Goal: Task Accomplishment & Management: Manage account settings

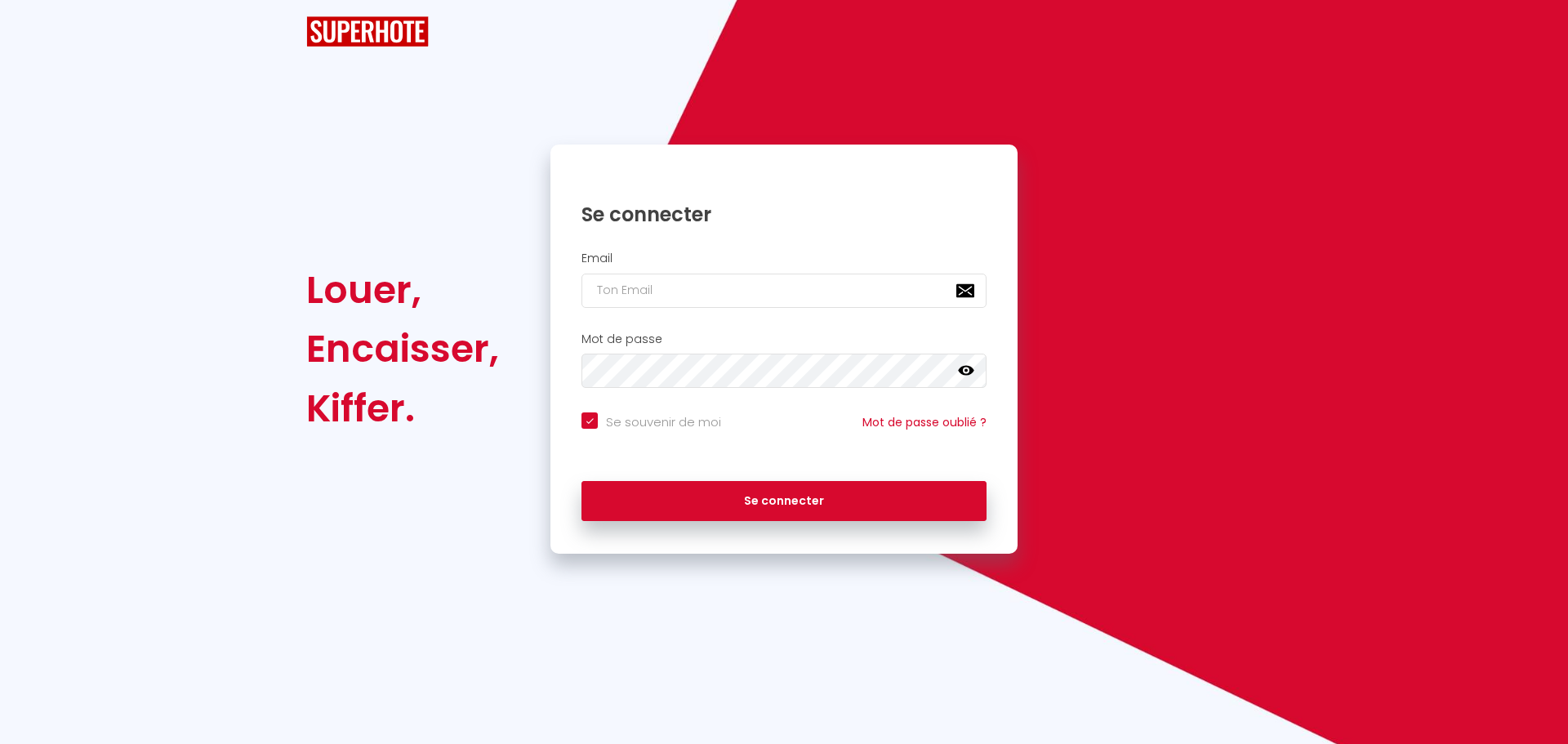
checkbox input "true"
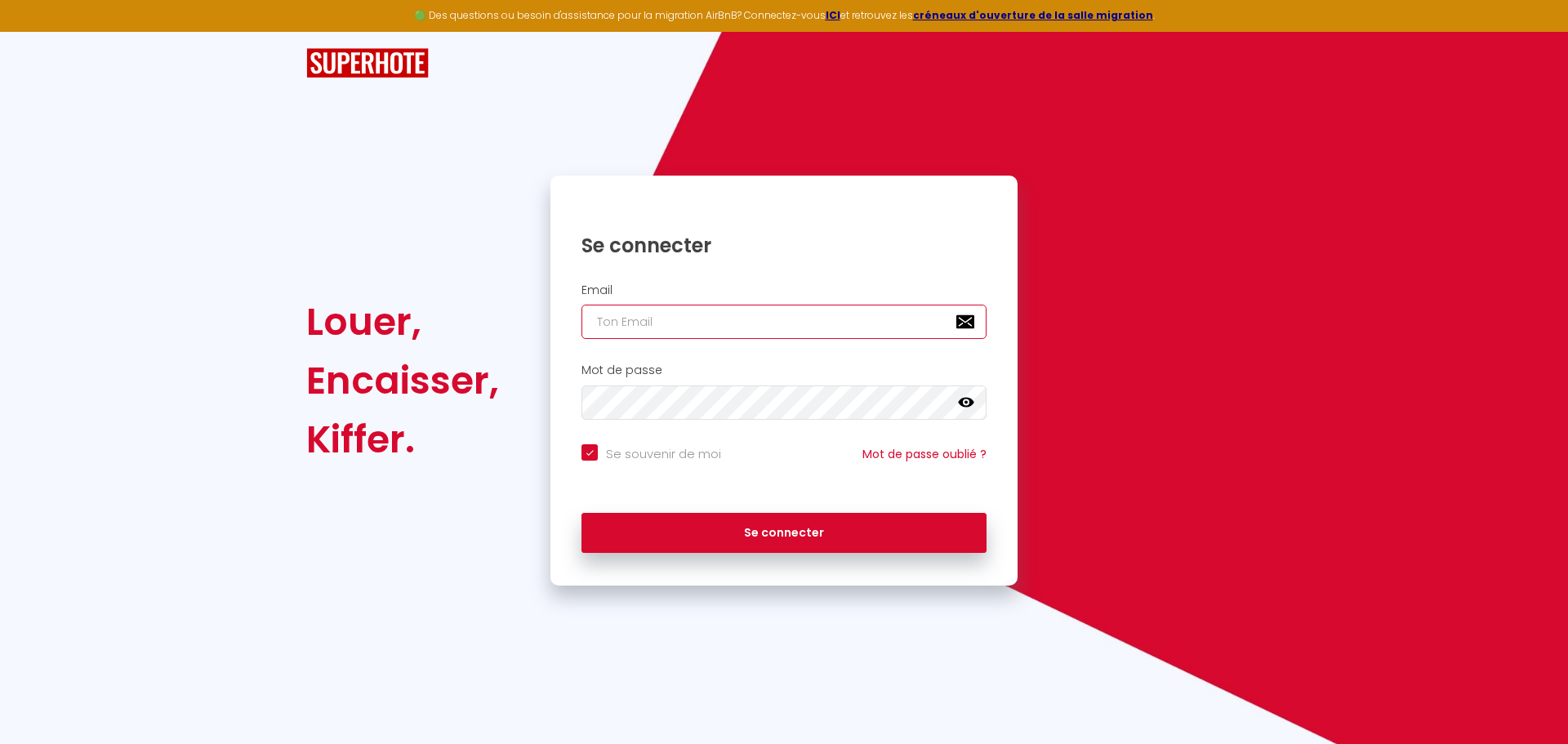
click at [615, 321] on input "email" at bounding box center [784, 321] width 405 height 34
paste input "[EMAIL_ADDRESS][DOMAIN_NAME]"
type input "[EMAIL_ADDRESS][DOMAIN_NAME]"
checkbox input "true"
type input "[EMAIL_ADDRESS][DOMAIN_NAME]"
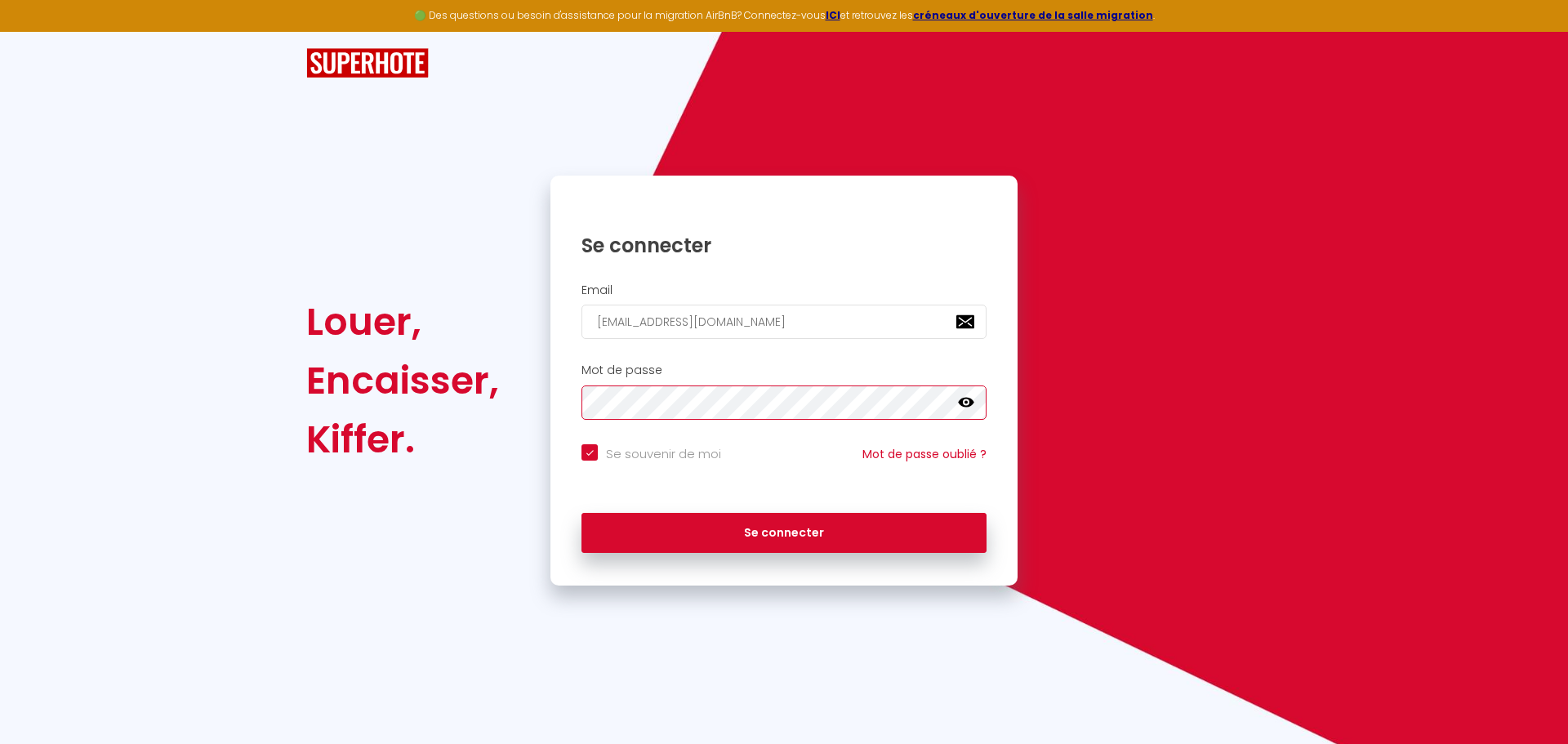
click at [582, 513] on button "Se connecter" at bounding box center [784, 534] width 405 height 41
checkbox input "true"
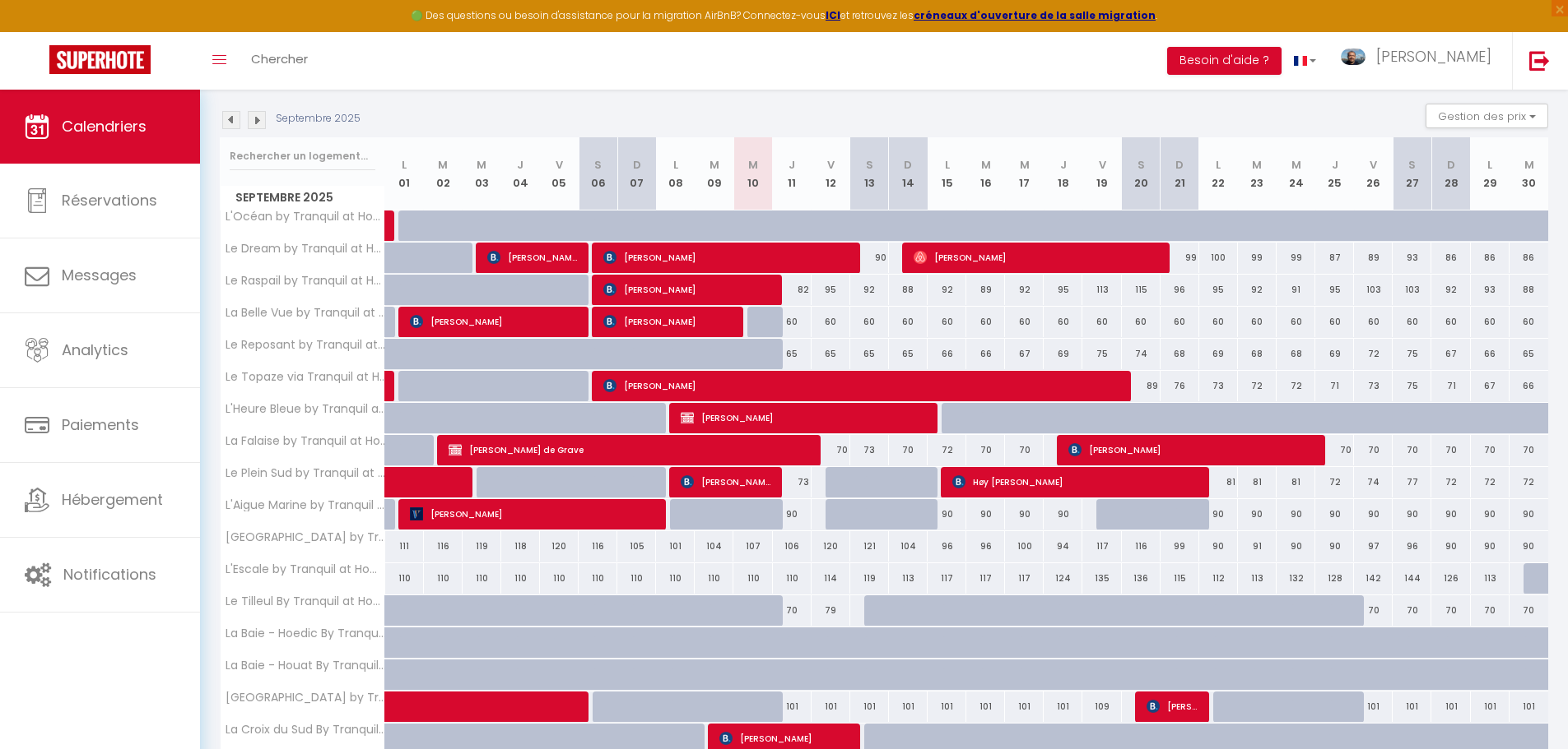
scroll to position [376, 0]
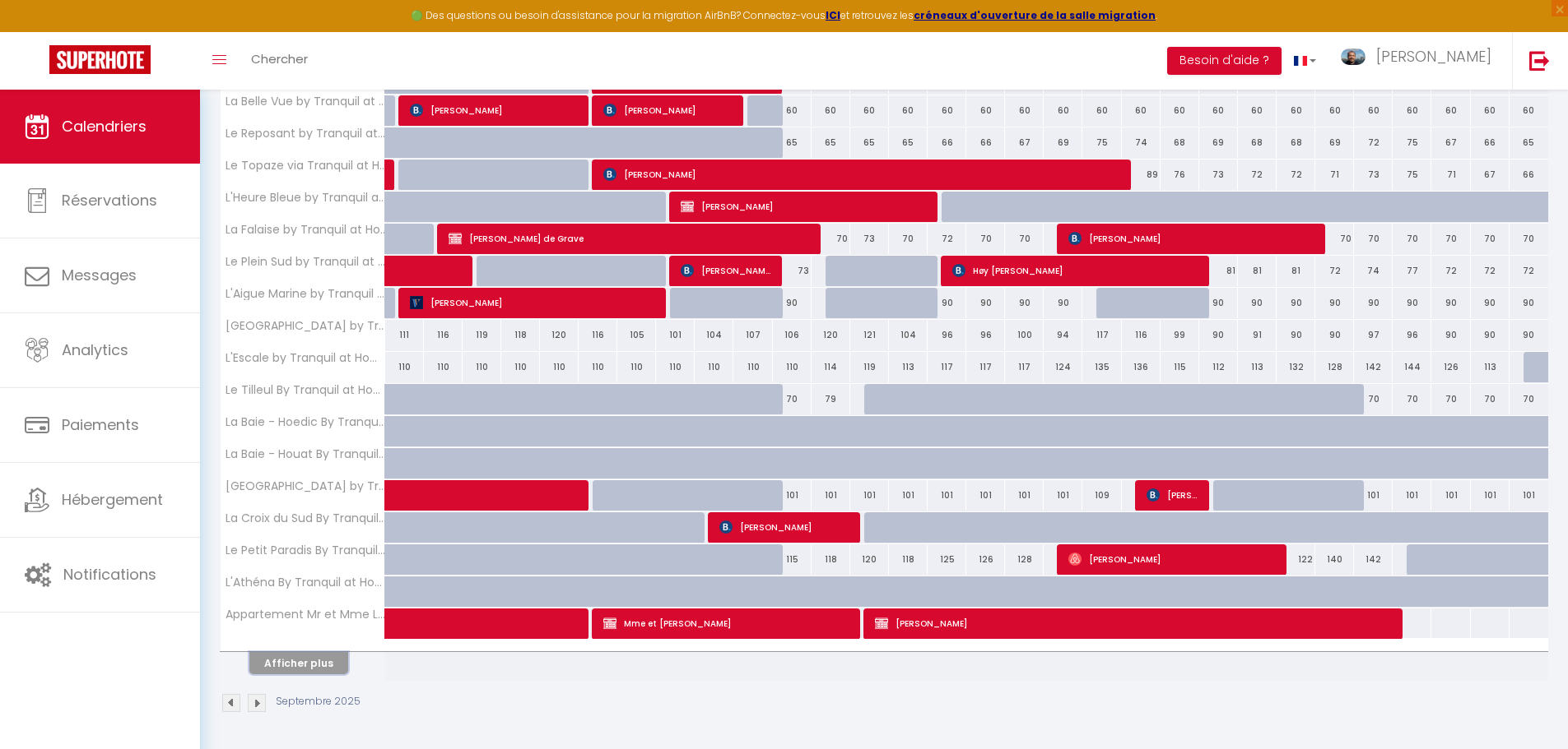
click at [321, 663] on button "Afficher plus" at bounding box center [299, 663] width 99 height 22
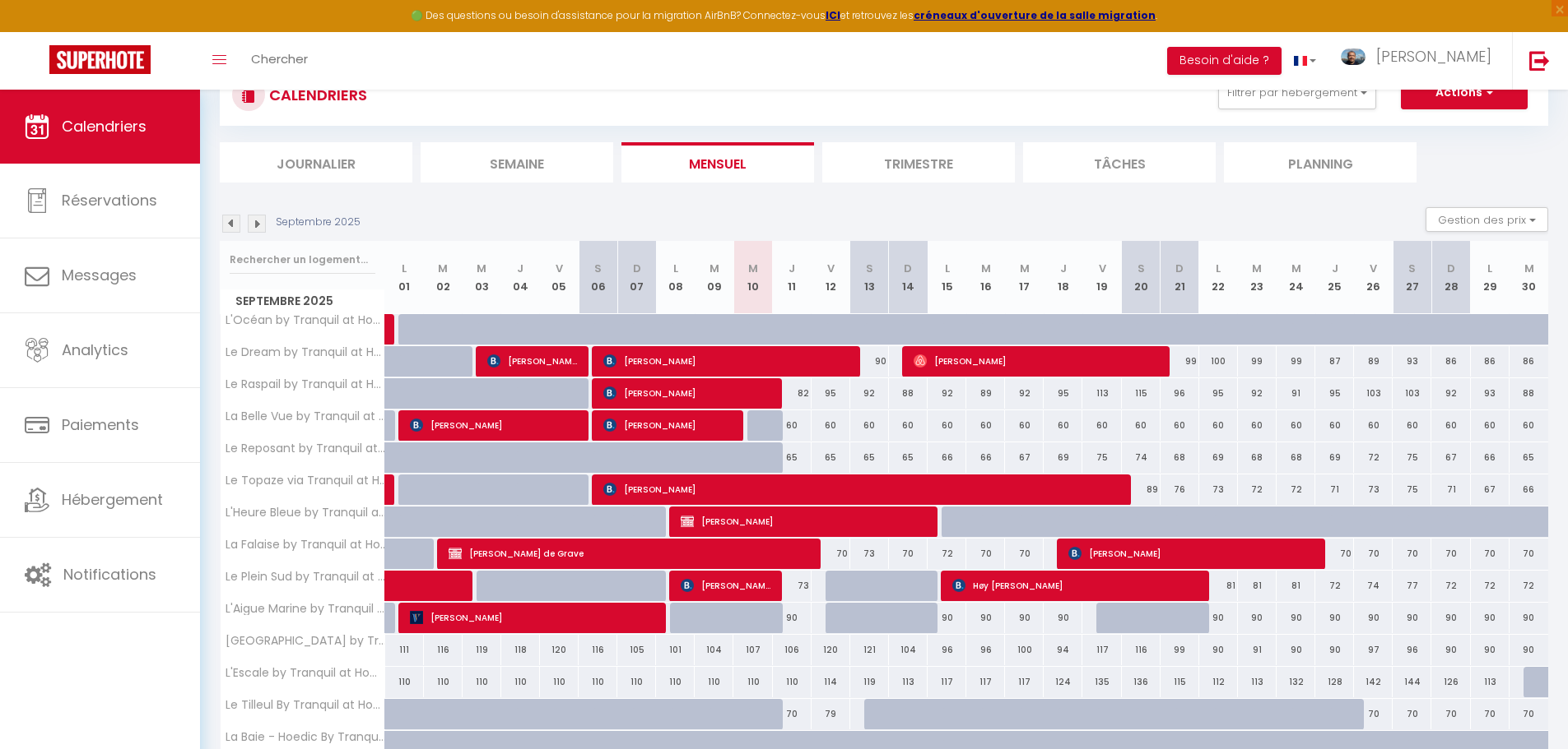
scroll to position [0, 0]
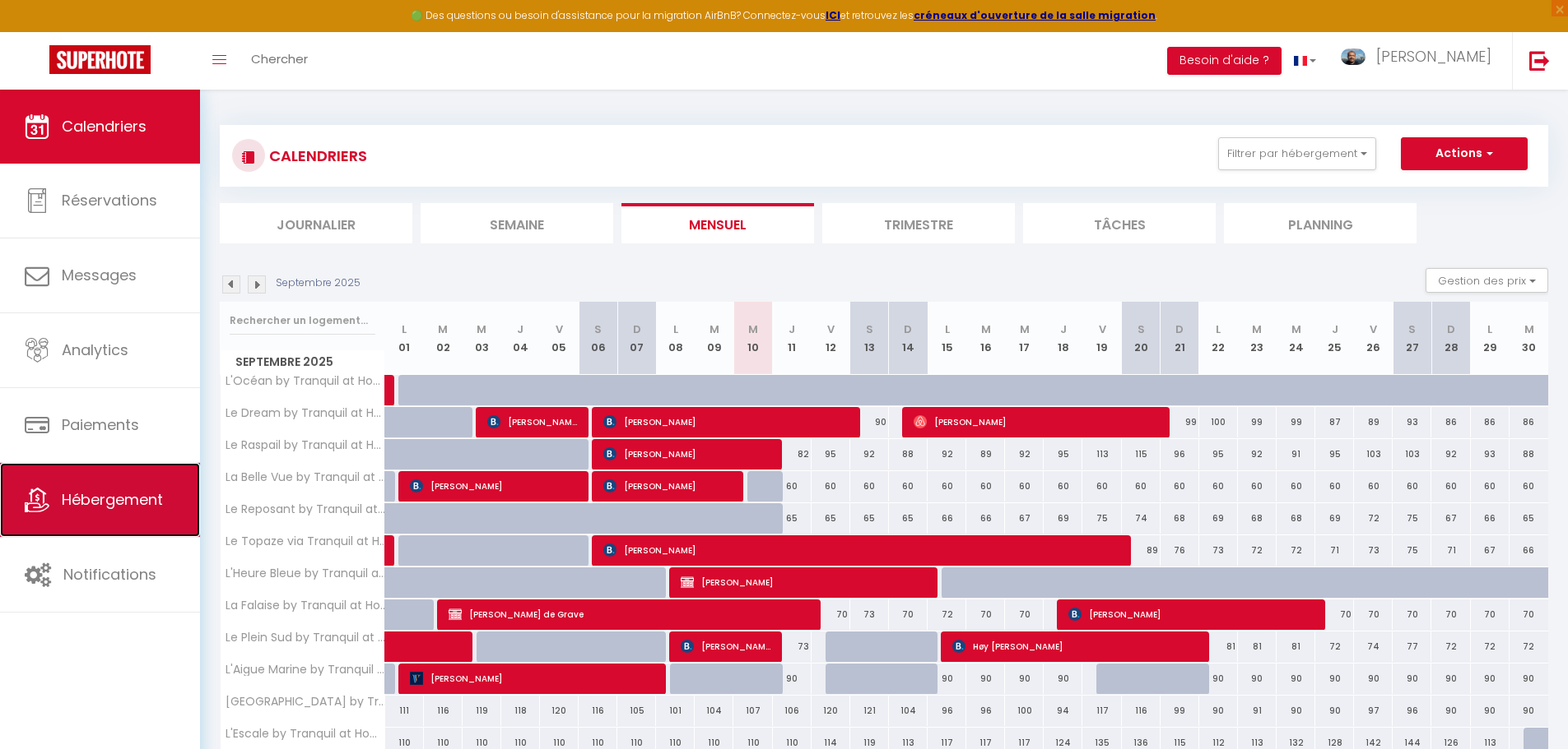
click at [69, 518] on link "Hébergement" at bounding box center [100, 500] width 200 height 74
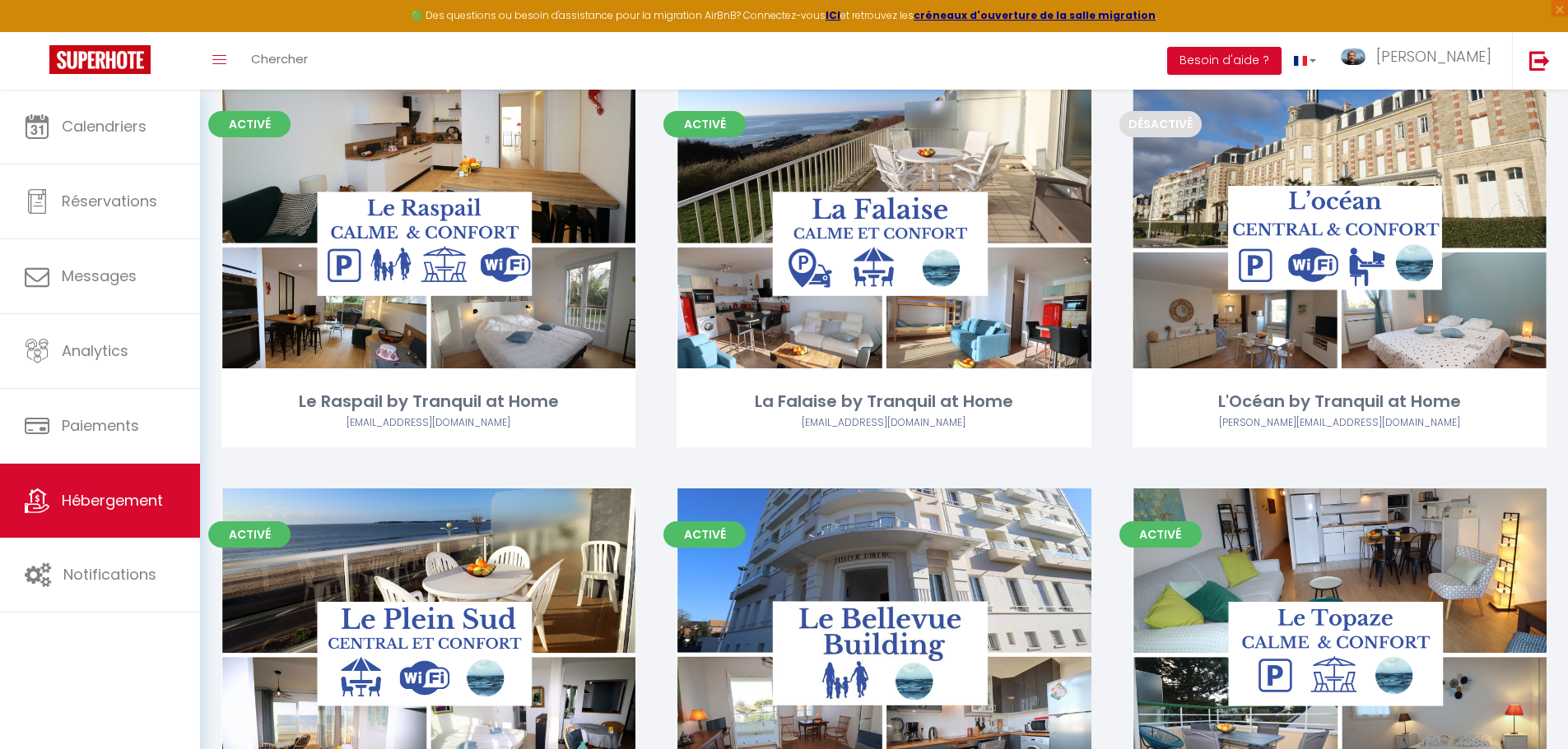
scroll to position [2550, 0]
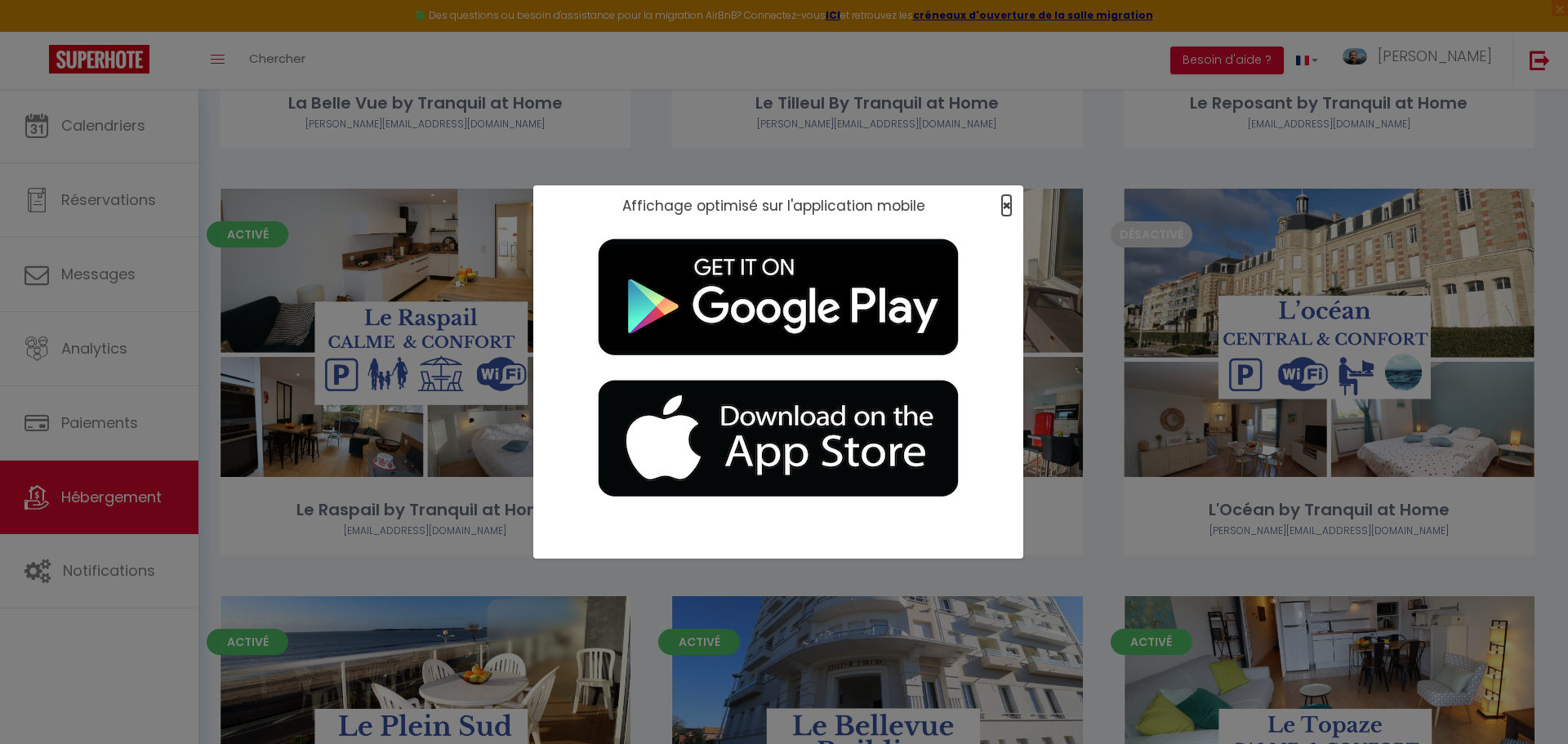
click at [1007, 207] on span "×" at bounding box center [1006, 205] width 9 height 21
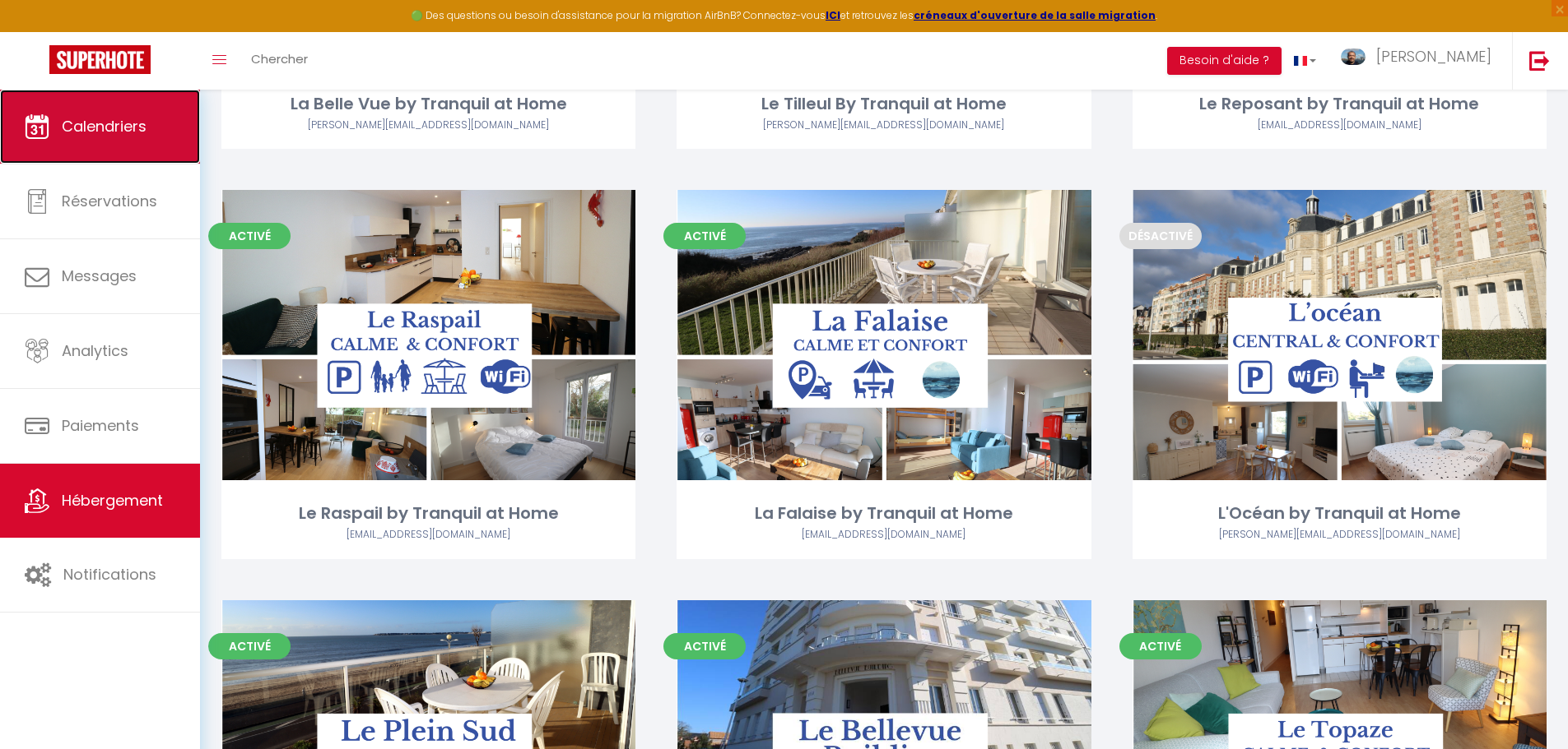
click at [121, 116] on span "Calendriers" at bounding box center [104, 126] width 85 height 21
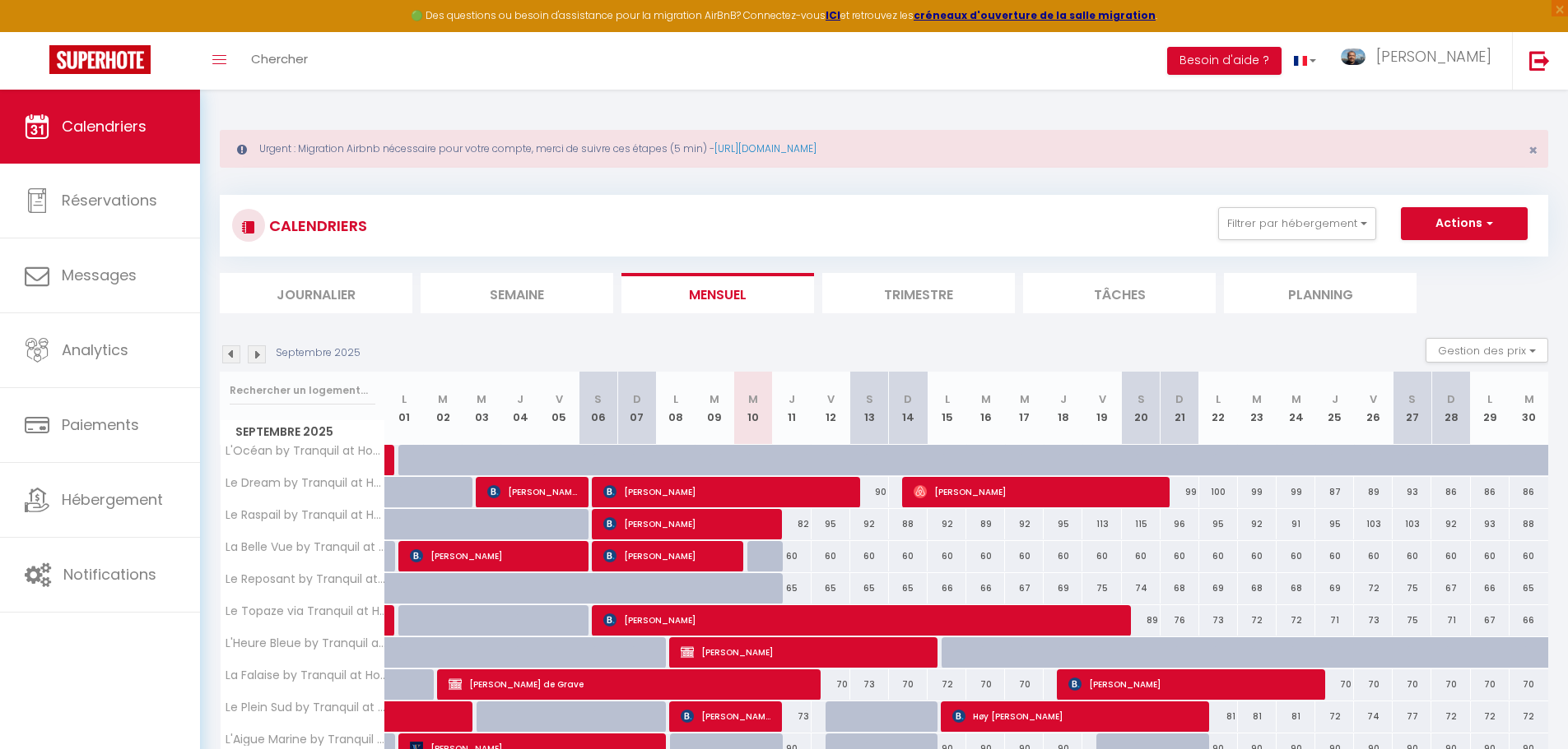
click at [501, 287] on li "Semaine" at bounding box center [517, 293] width 193 height 41
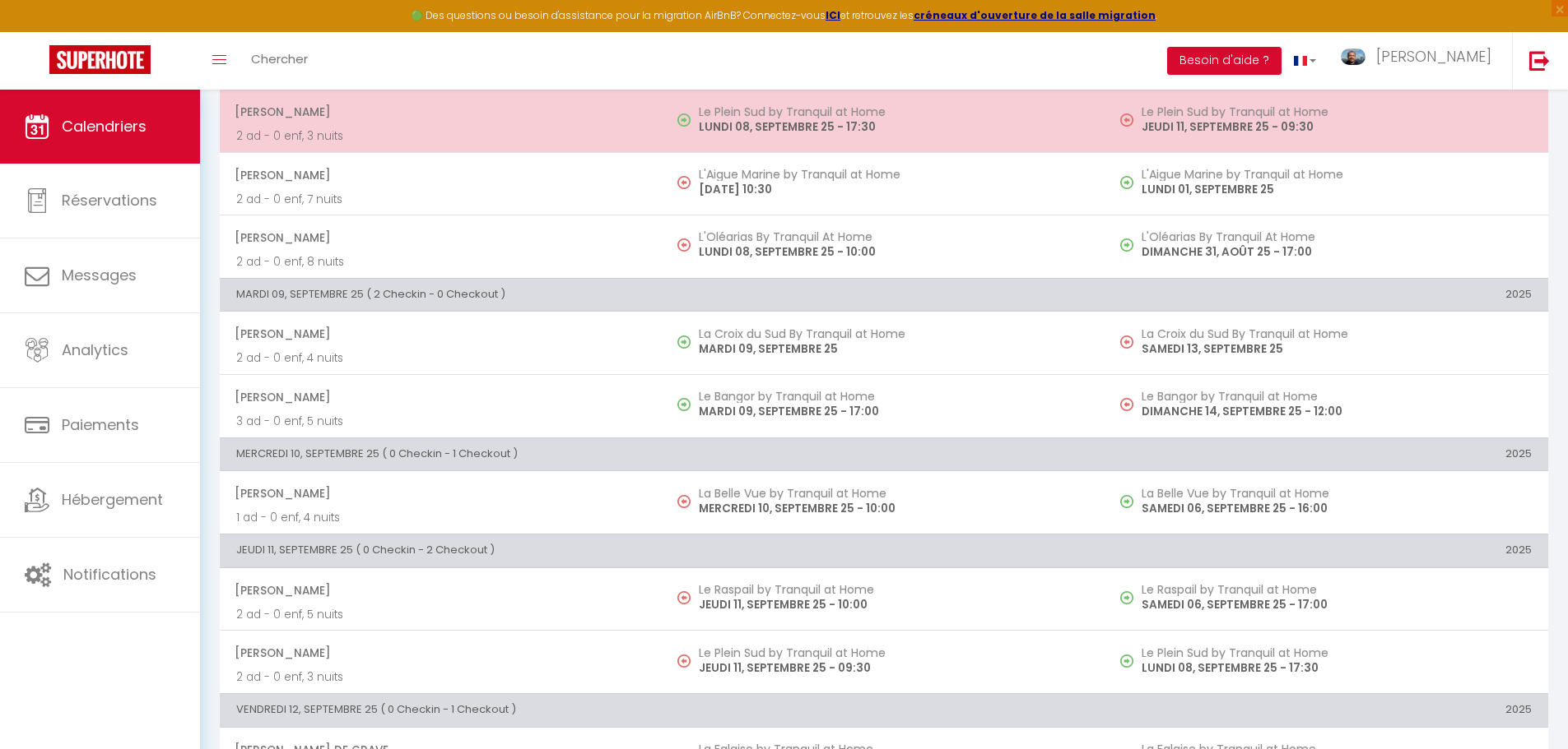
scroll to position [412, 0]
